Goal: Information Seeking & Learning: Learn about a topic

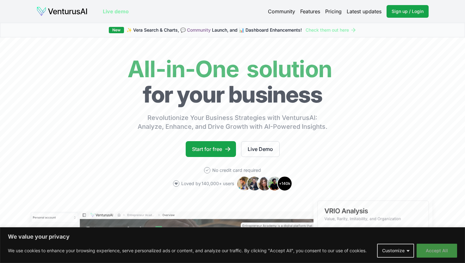
click at [427, 253] on button "Accept All" at bounding box center [437, 251] width 41 height 14
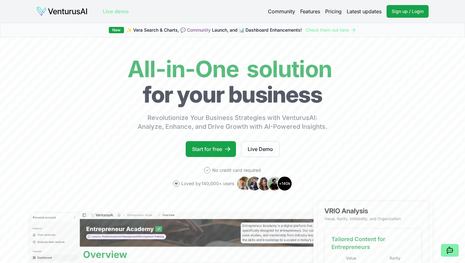
click at [333, 16] on div "Community Features Pricing Latest updates Sign up / Login Login" at bounding box center [348, 11] width 161 height 13
click at [333, 11] on link "Pricing" at bounding box center [333, 12] width 16 height 8
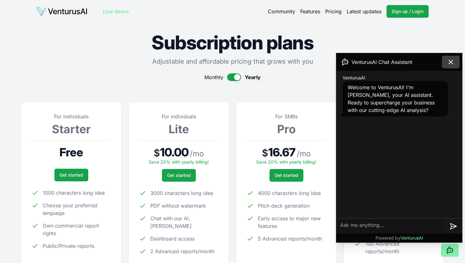
click at [450, 65] on icon at bounding box center [451, 62] width 8 height 8
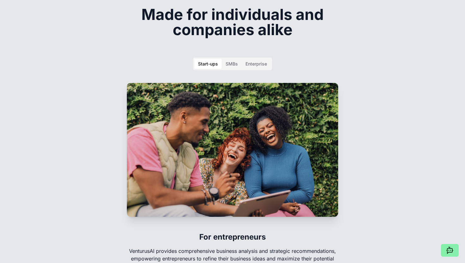
scroll to position [945, 0]
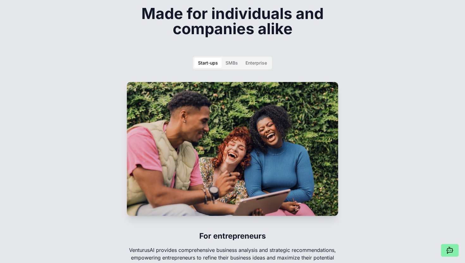
click at [230, 60] on div "SMBs" at bounding box center [232, 63] width 12 height 6
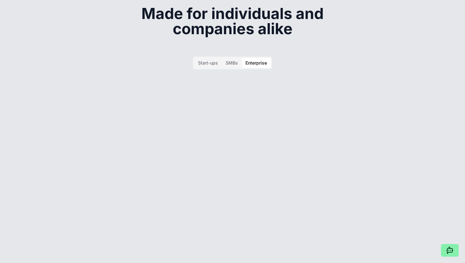
click at [254, 60] on div "Enterprise" at bounding box center [257, 63] width 22 height 6
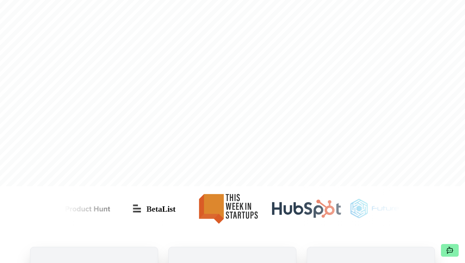
scroll to position [0, 0]
